Goal: Check status: Check status

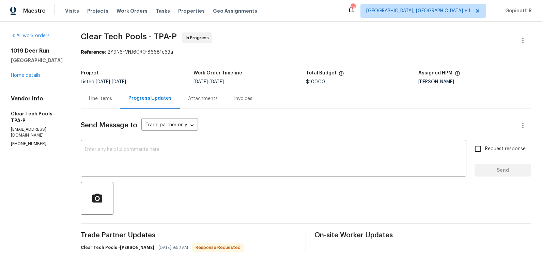
click at [98, 104] on div "Line Items" at bounding box center [101, 98] width 40 height 20
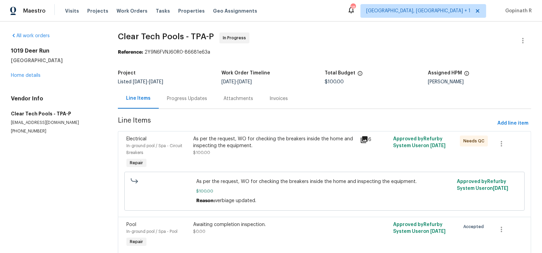
click at [172, 99] on div "Progress Updates" at bounding box center [187, 98] width 40 height 7
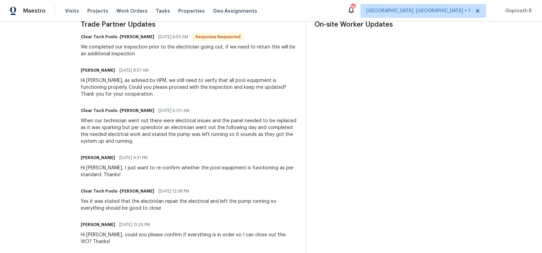
scroll to position [213, 0]
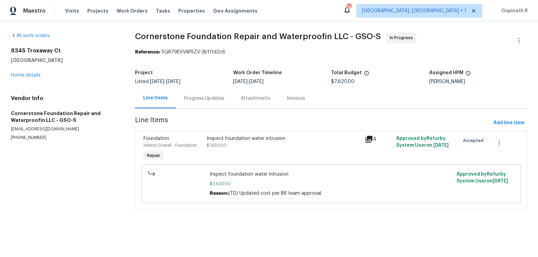
click at [194, 99] on div "Progress Updates" at bounding box center [204, 98] width 40 height 7
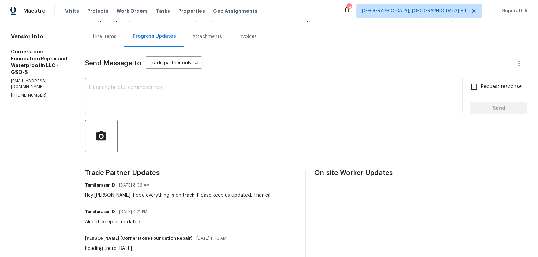
scroll to position [62, 0]
click at [106, 37] on div "Line Items" at bounding box center [104, 36] width 23 height 7
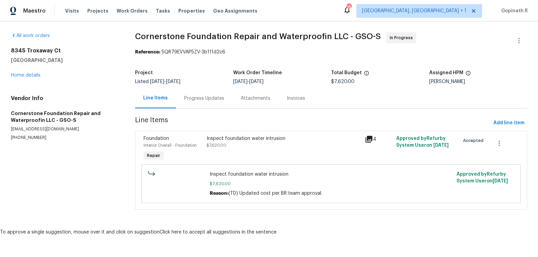
click at [207, 102] on div "Progress Updates" at bounding box center [204, 98] width 57 height 20
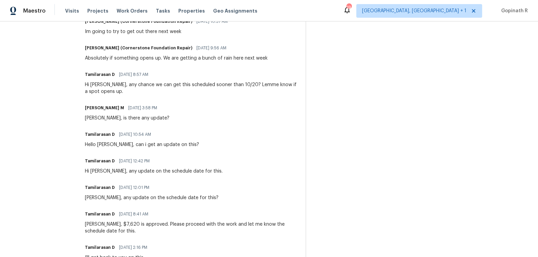
scroll to position [361, 0]
